Goal: Task Accomplishment & Management: Manage account settings

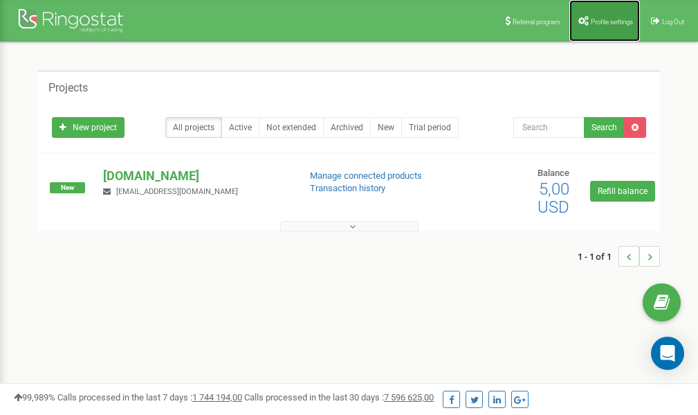
click at [599, 26] on link "Profile settings" at bounding box center [605, 21] width 71 height 42
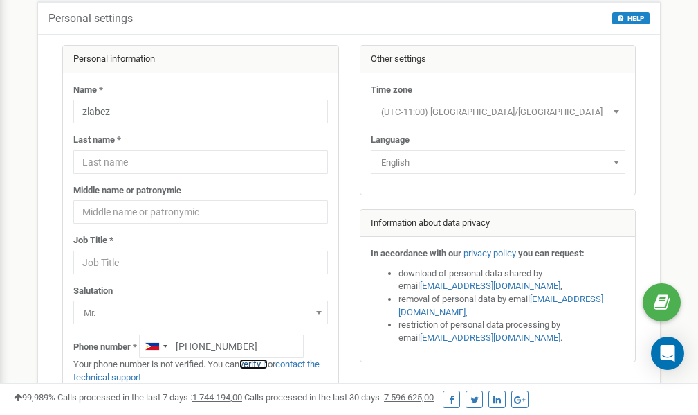
click at [259, 365] on link "verify it" at bounding box center [253, 363] width 28 height 10
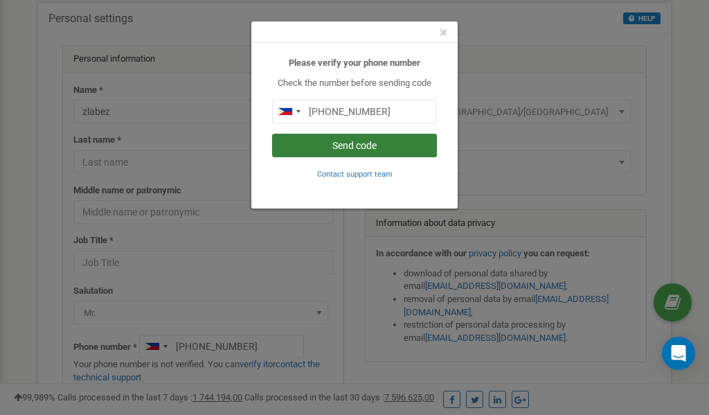
click at [336, 144] on button "Send code" at bounding box center [354, 146] width 165 height 24
